Goal: Navigation & Orientation: Find specific page/section

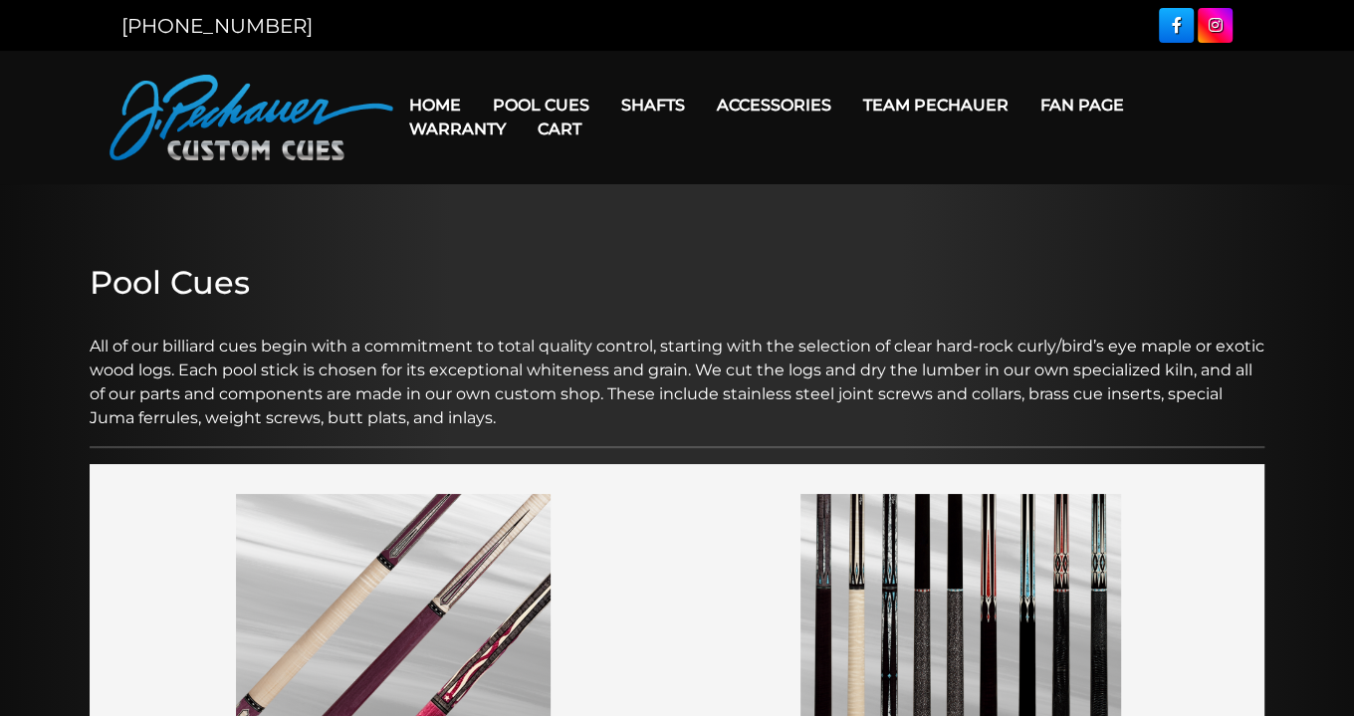
click at [219, 113] on img at bounding box center [252, 118] width 284 height 86
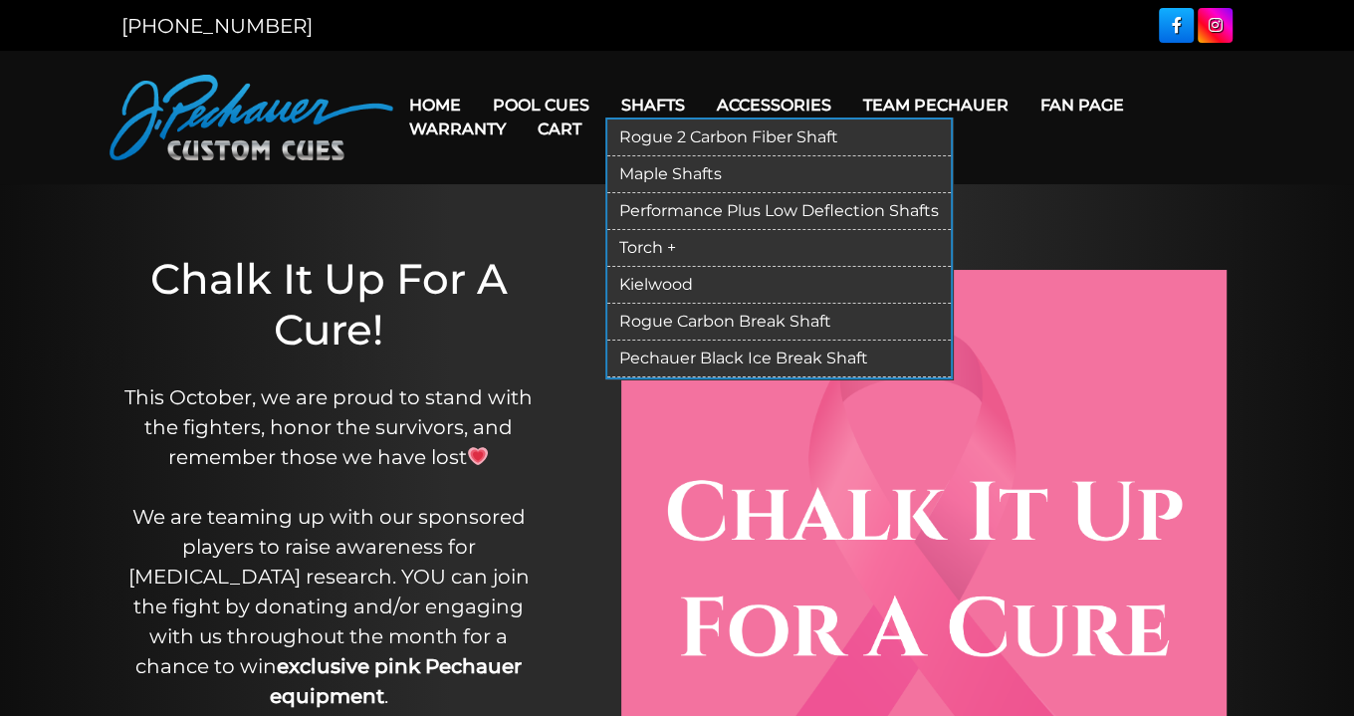
click at [634, 242] on link "Torch +" at bounding box center [778, 248] width 343 height 37
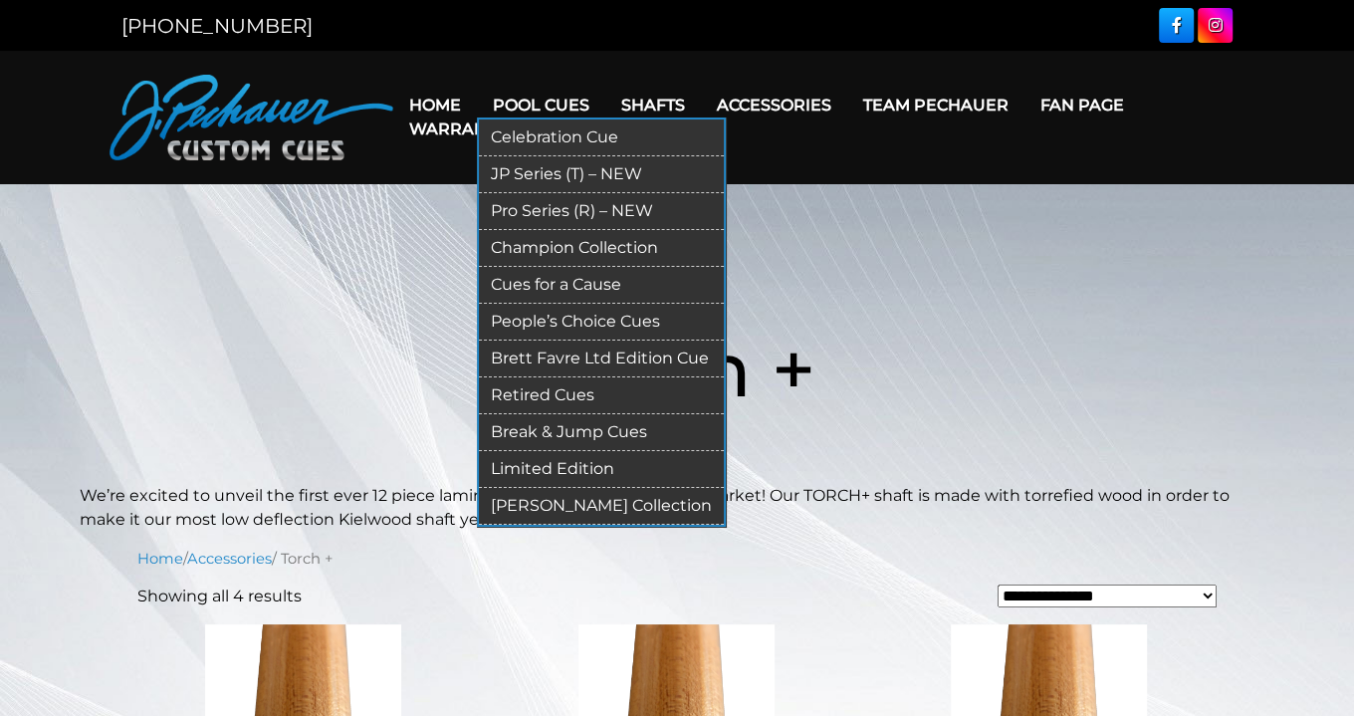
click at [526, 207] on link "Pro Series (R) – NEW" at bounding box center [601, 211] width 245 height 37
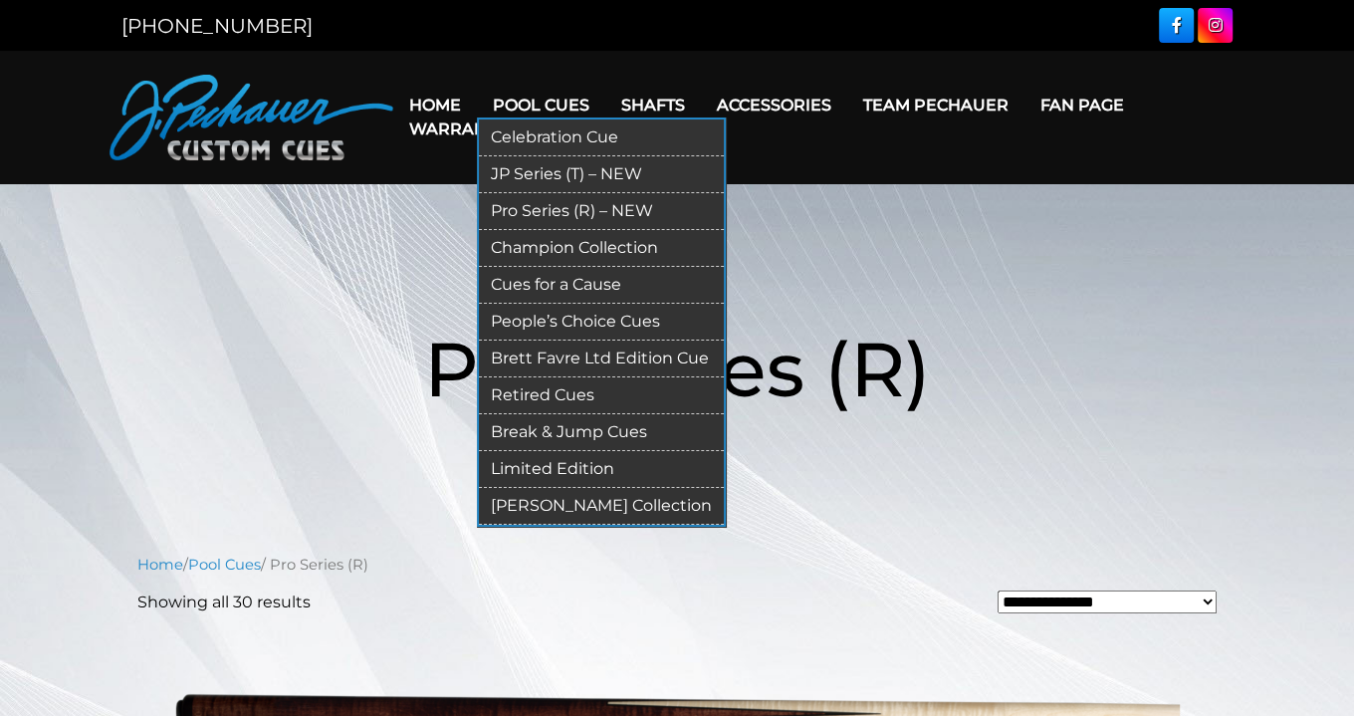
click at [523, 128] on link "Celebration Cue" at bounding box center [601, 137] width 245 height 37
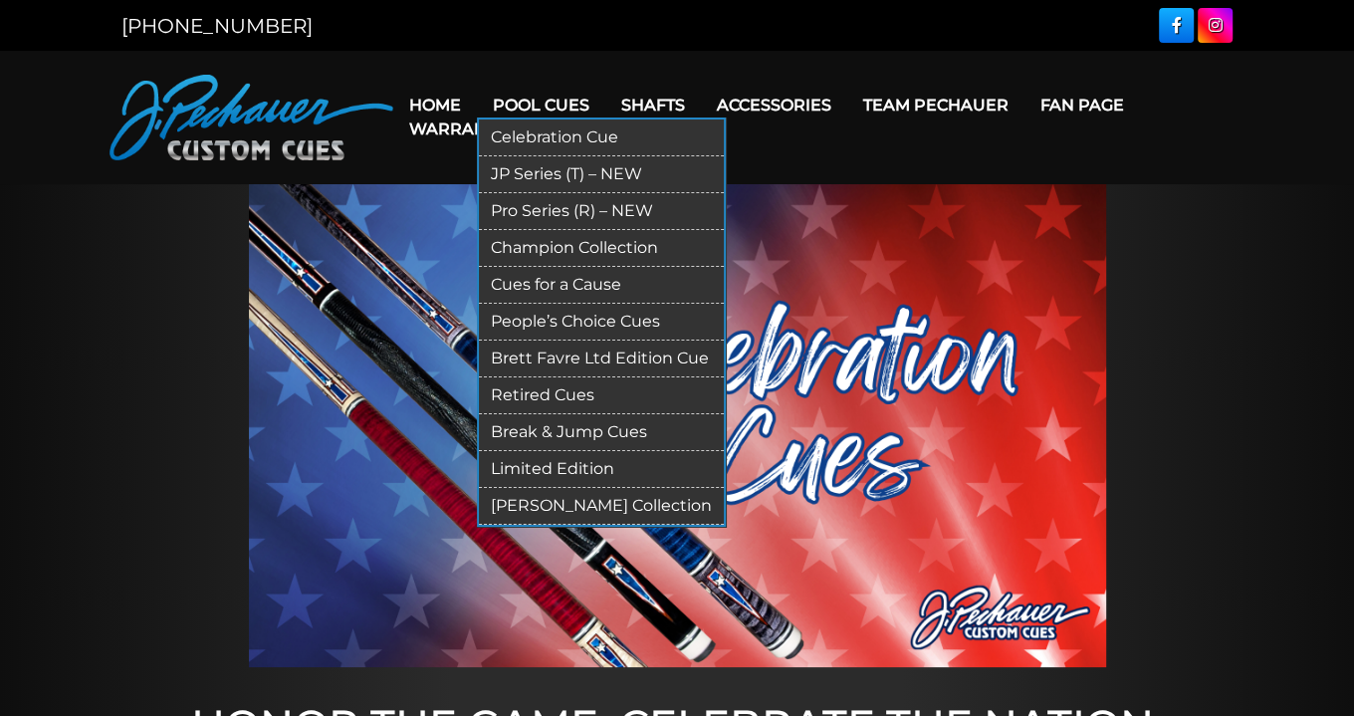
click at [538, 312] on link "People’s Choice Cues" at bounding box center [601, 322] width 245 height 37
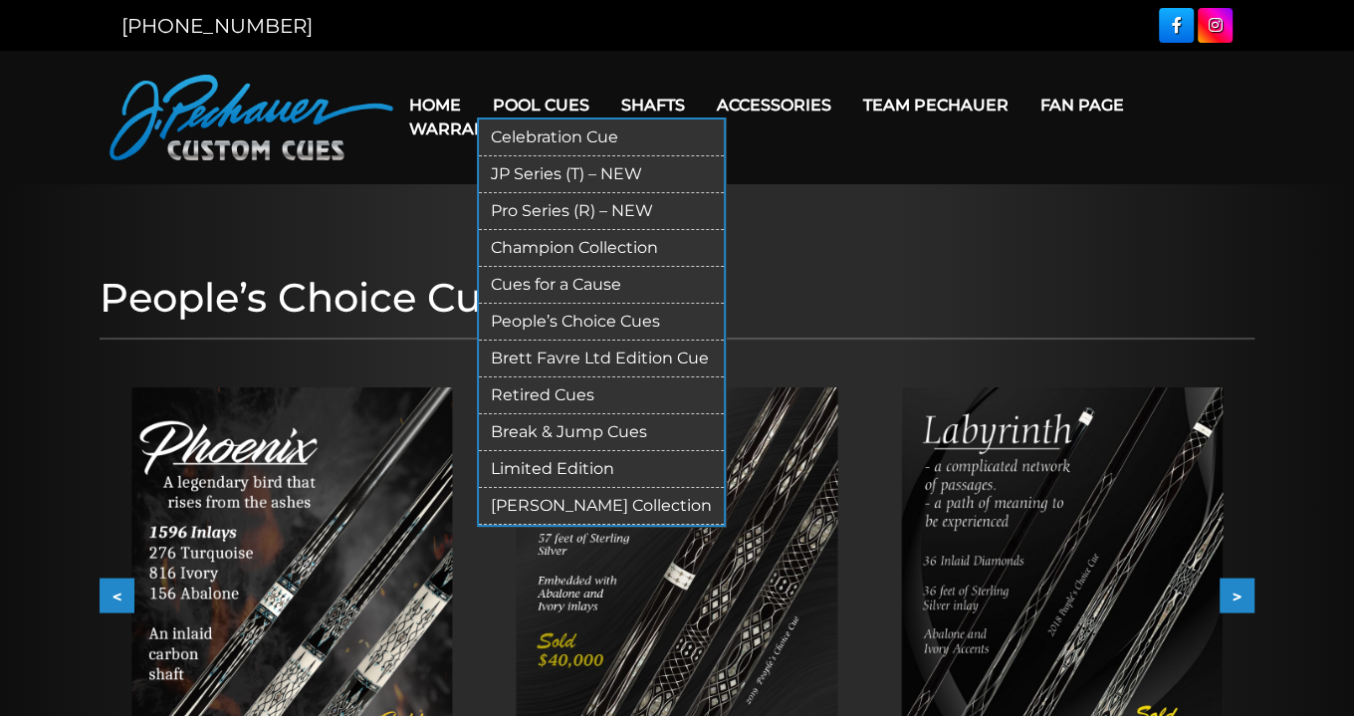
click at [555, 465] on link "Limited Edition" at bounding box center [601, 469] width 245 height 37
